Goal: Check status

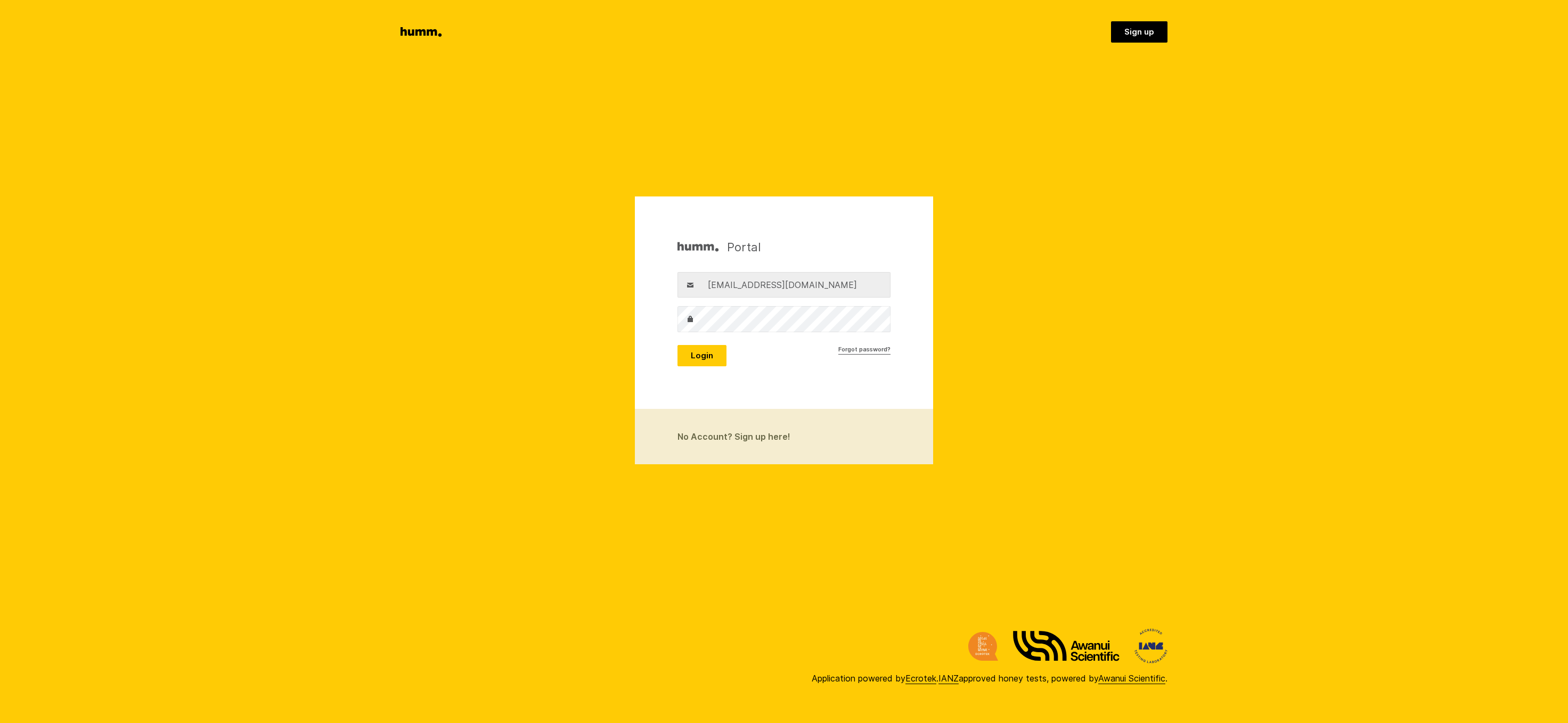
click at [702, 357] on button "Login" at bounding box center [702, 356] width 49 height 22
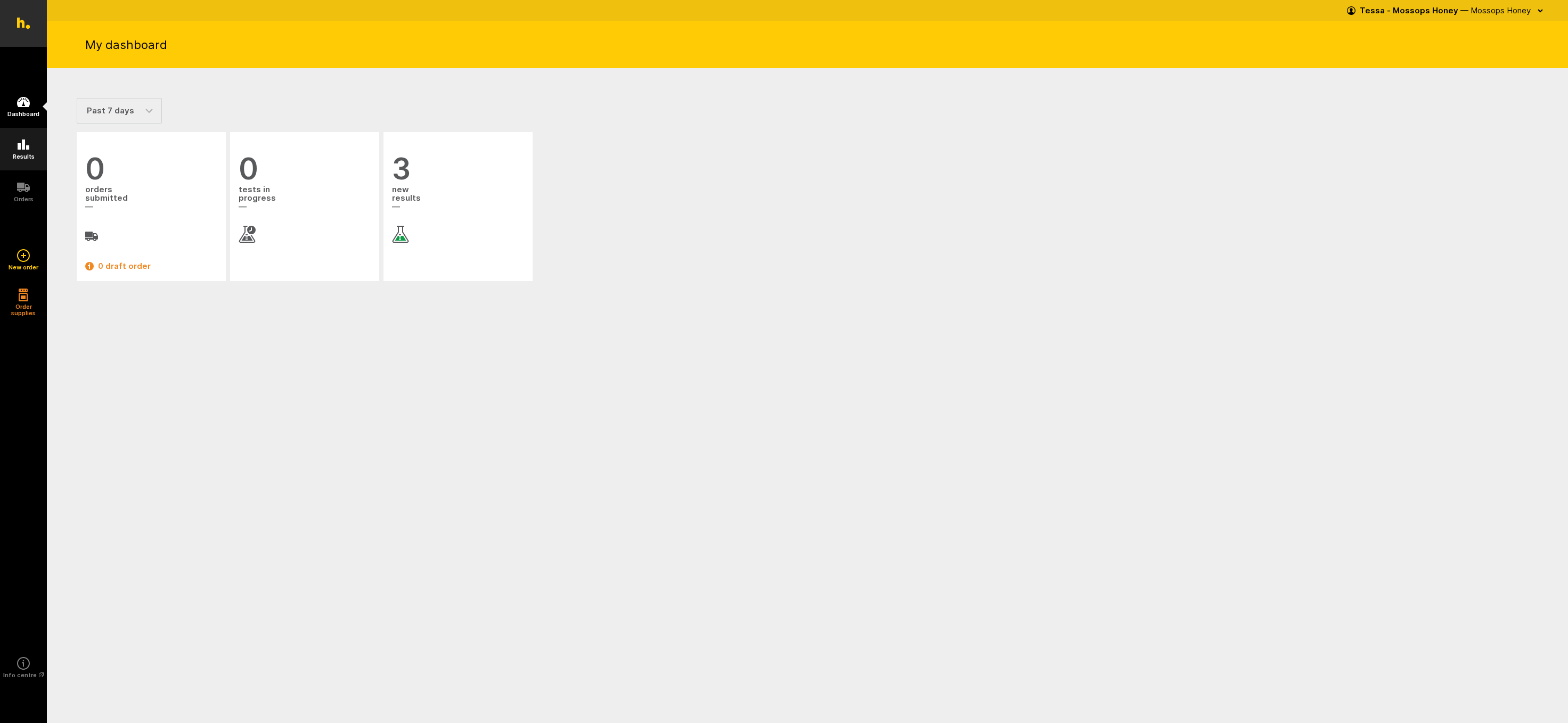
click at [19, 148] on icon at bounding box center [24, 144] width 12 height 10
